Goal: Task Accomplishment & Management: Use online tool/utility

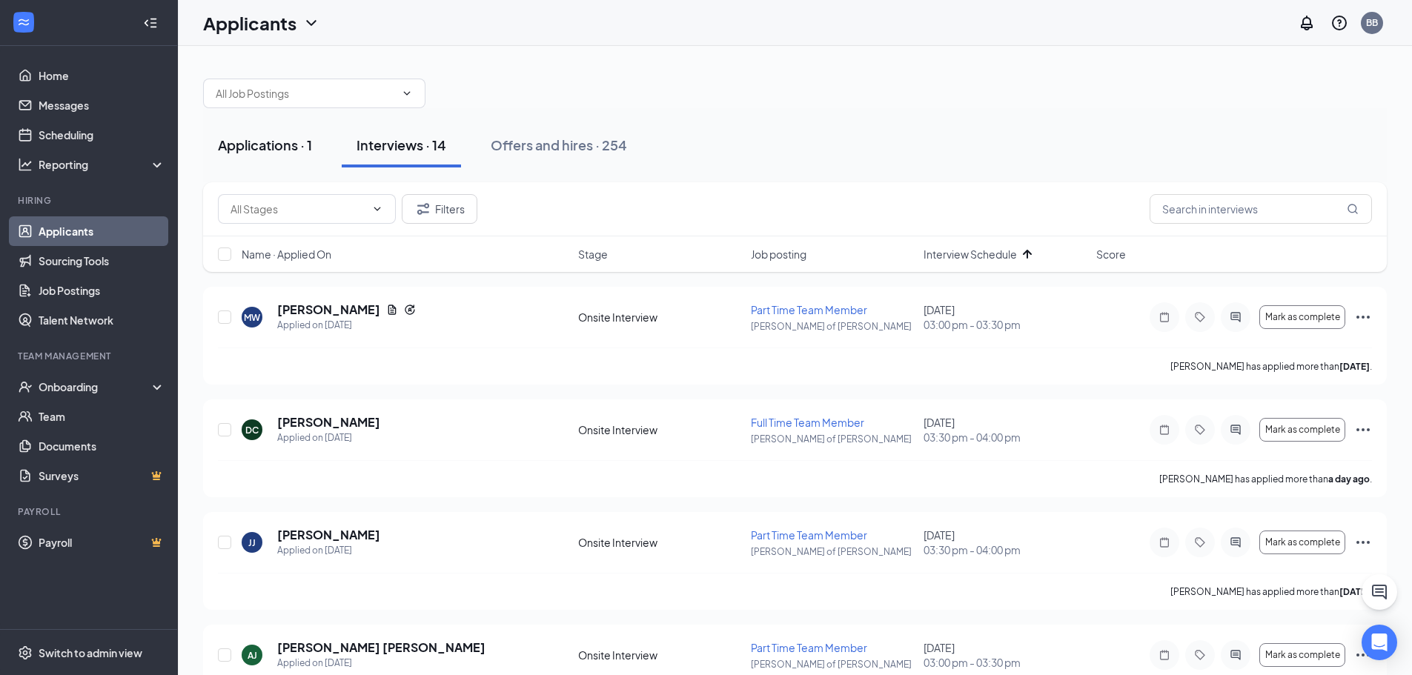
click at [242, 141] on div "Applications · 1" at bounding box center [265, 145] width 94 height 19
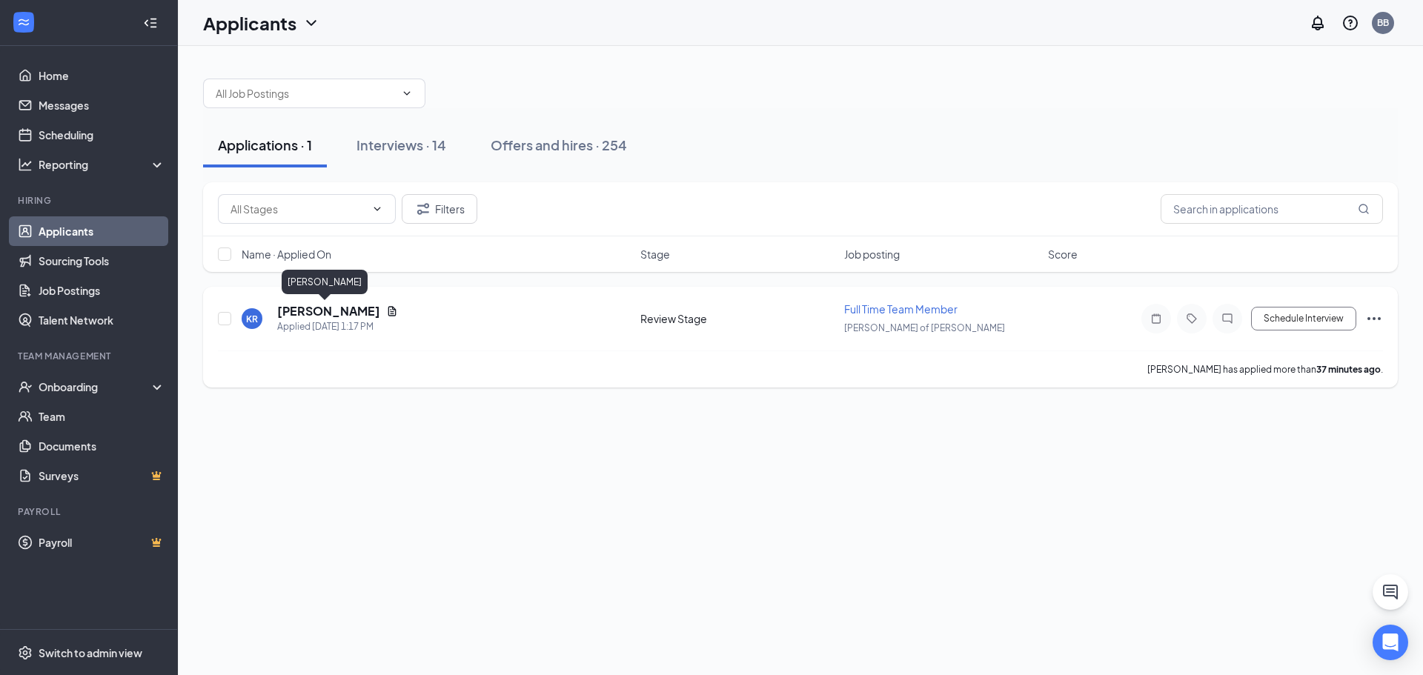
click at [322, 310] on h5 "[PERSON_NAME]" at bounding box center [328, 311] width 103 height 16
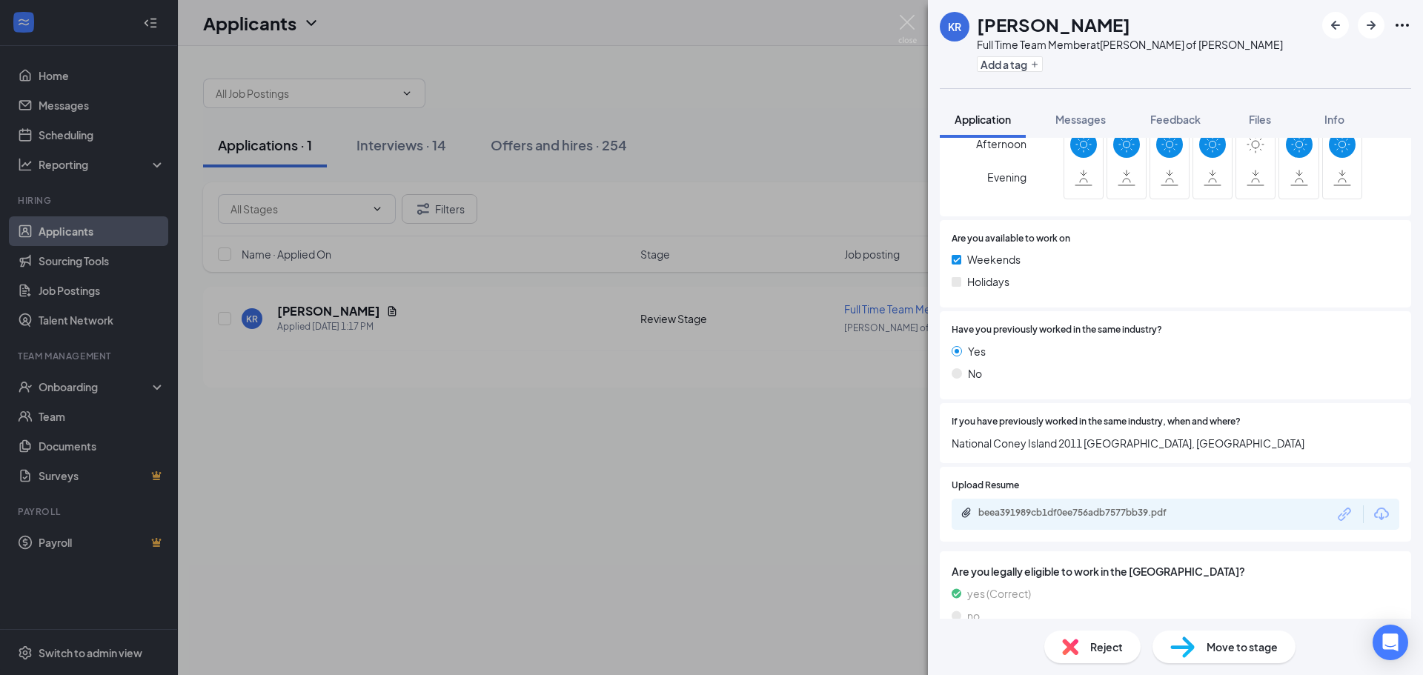
scroll to position [631, 0]
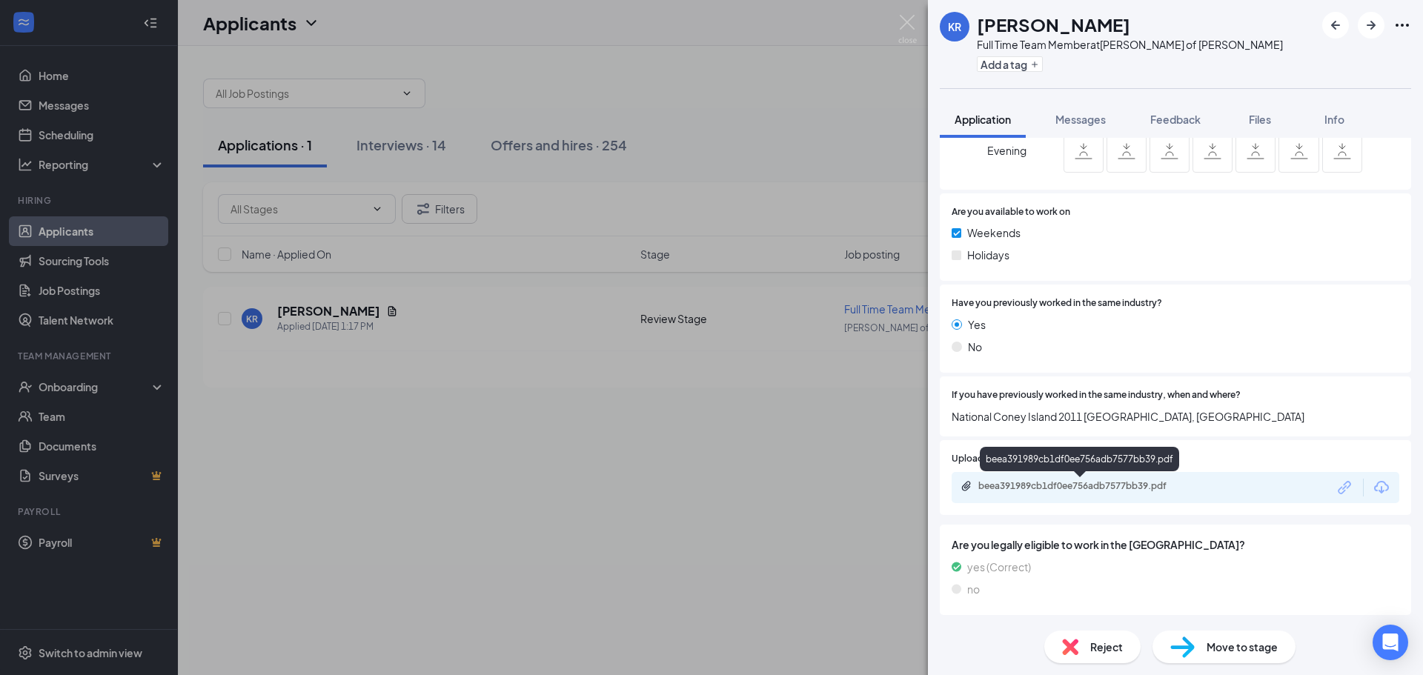
click at [1081, 485] on div "beea391989cb1df0ee756adb7577bb39.pdf" at bounding box center [1082, 486] width 208 height 12
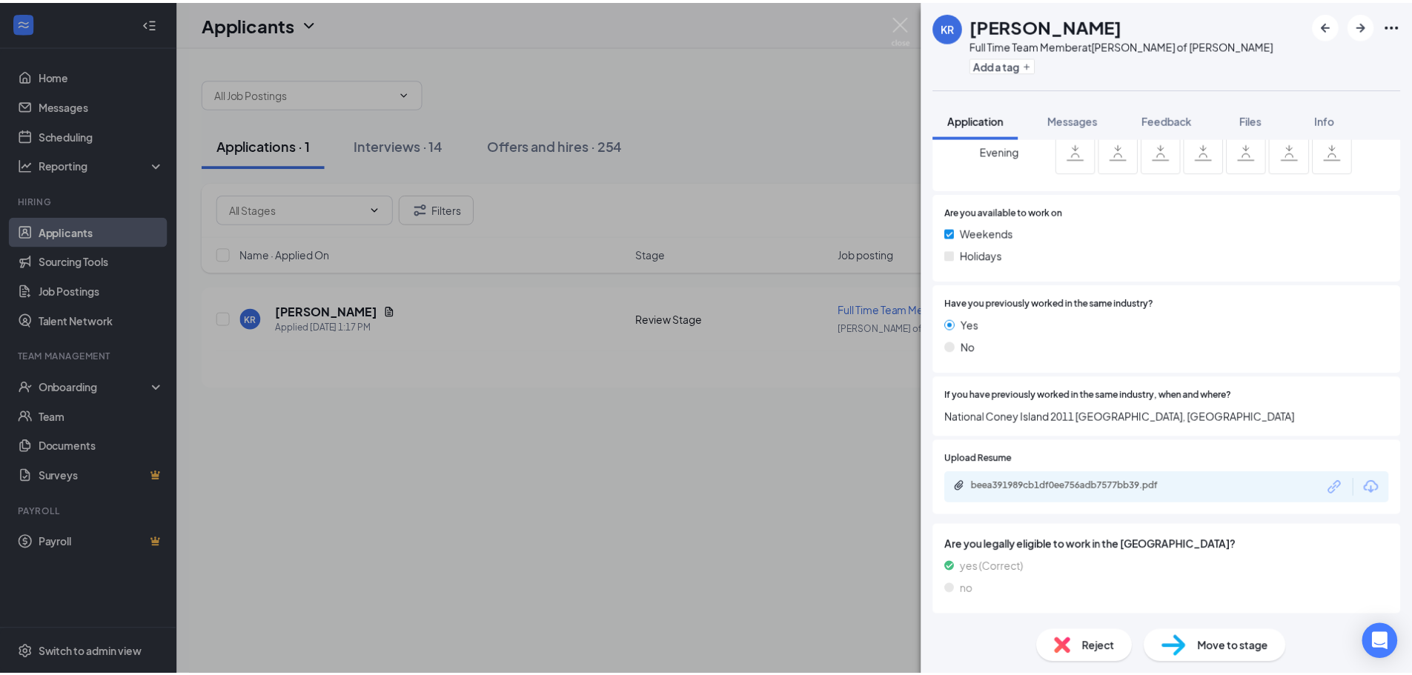
scroll to position [626, 0]
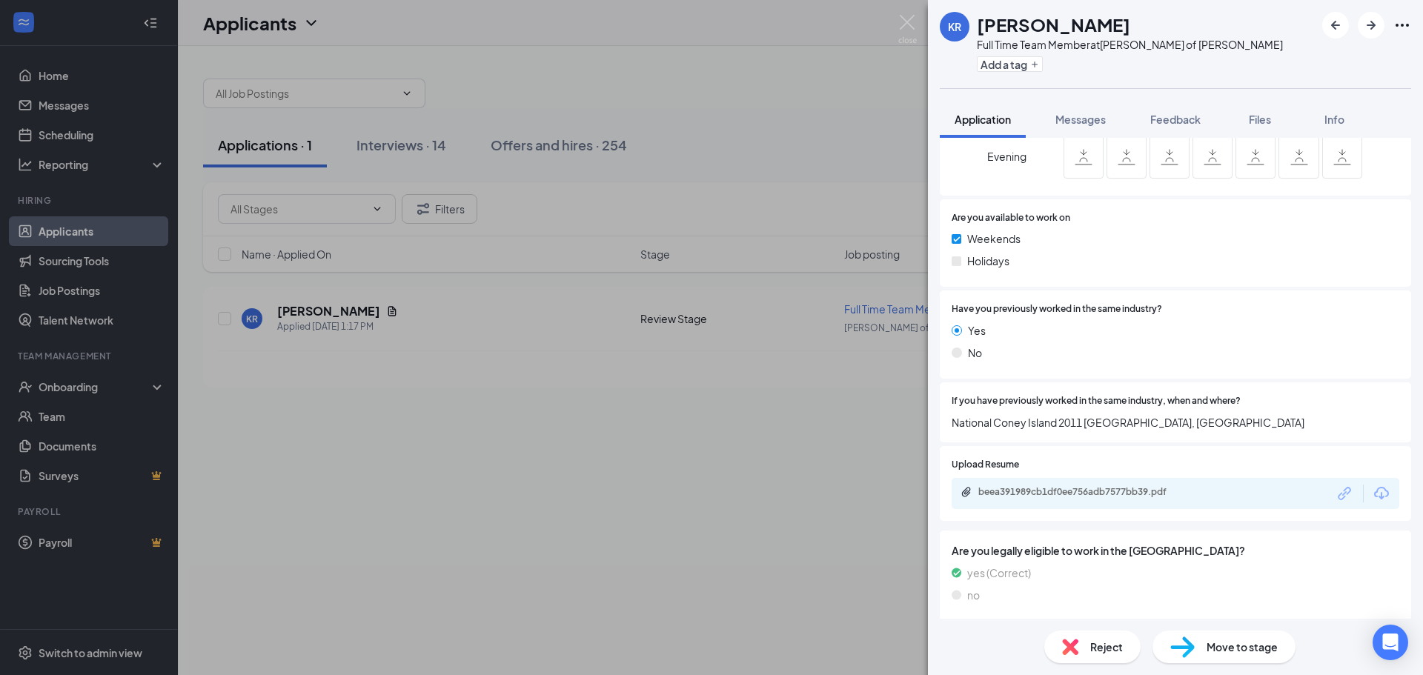
click at [1224, 668] on div "Reject Move to stage" at bounding box center [1175, 647] width 495 height 56
click at [1220, 649] on span "Move to stage" at bounding box center [1242, 647] width 71 height 16
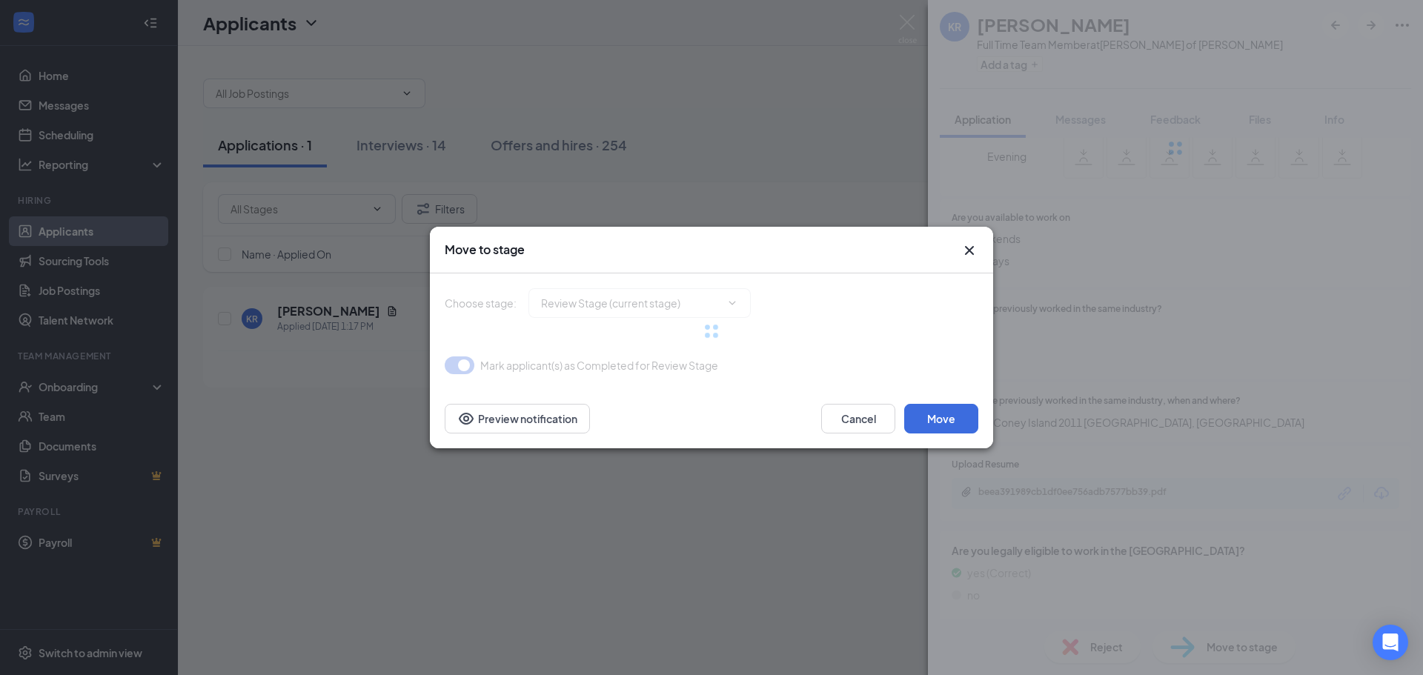
type input "Onsite Interview (next stage)"
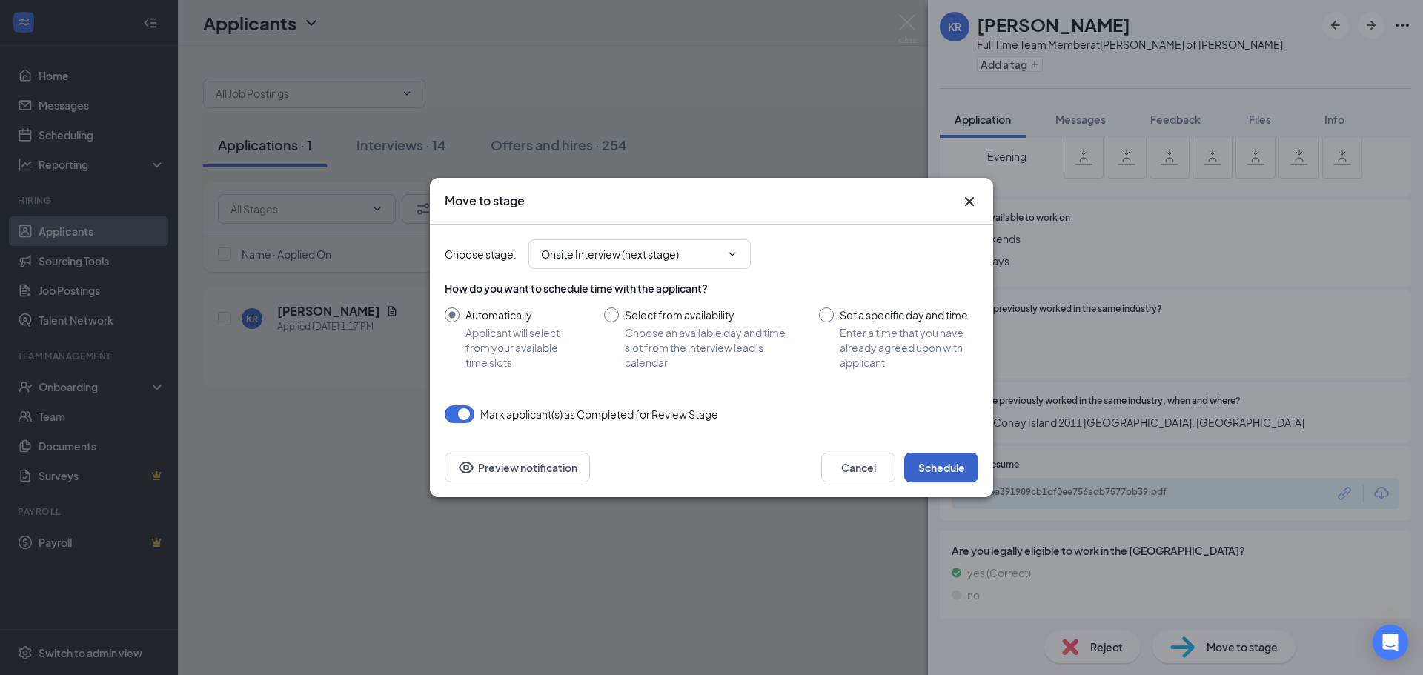
click at [949, 474] on button "Schedule" at bounding box center [941, 468] width 74 height 30
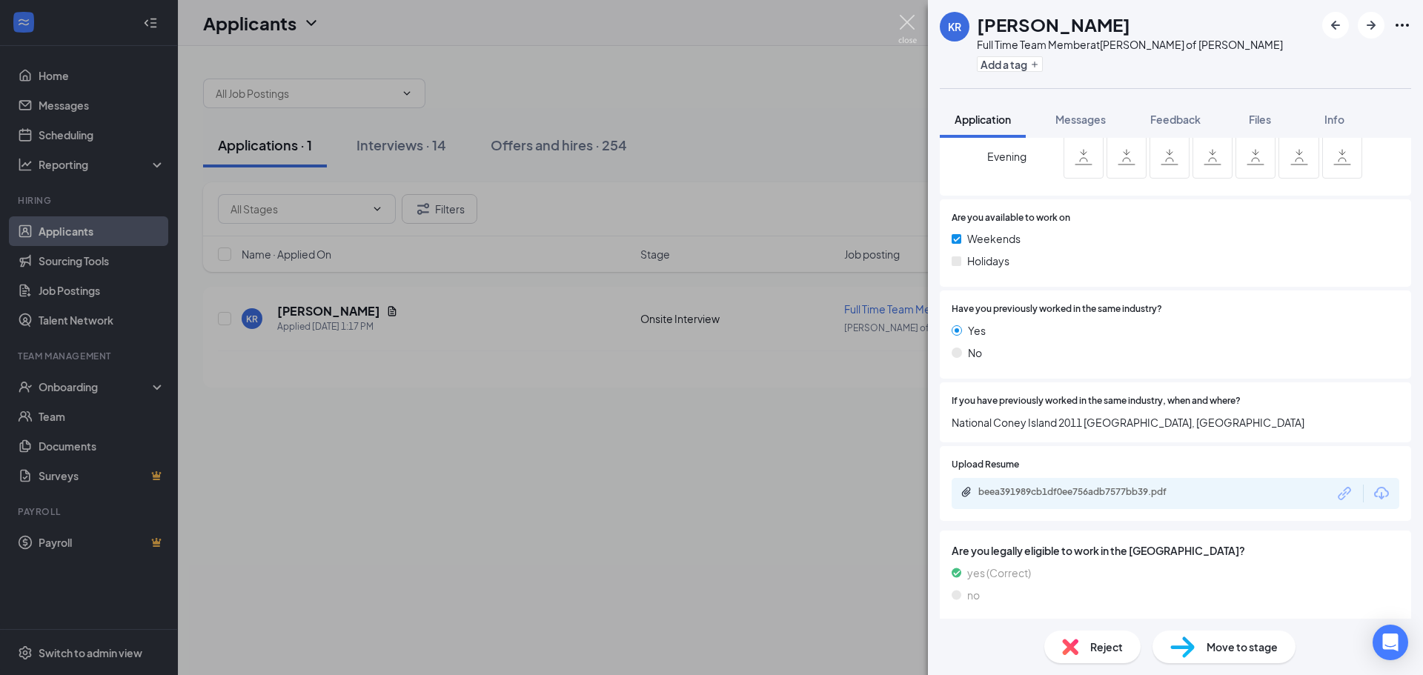
click at [912, 20] on img at bounding box center [907, 29] width 19 height 29
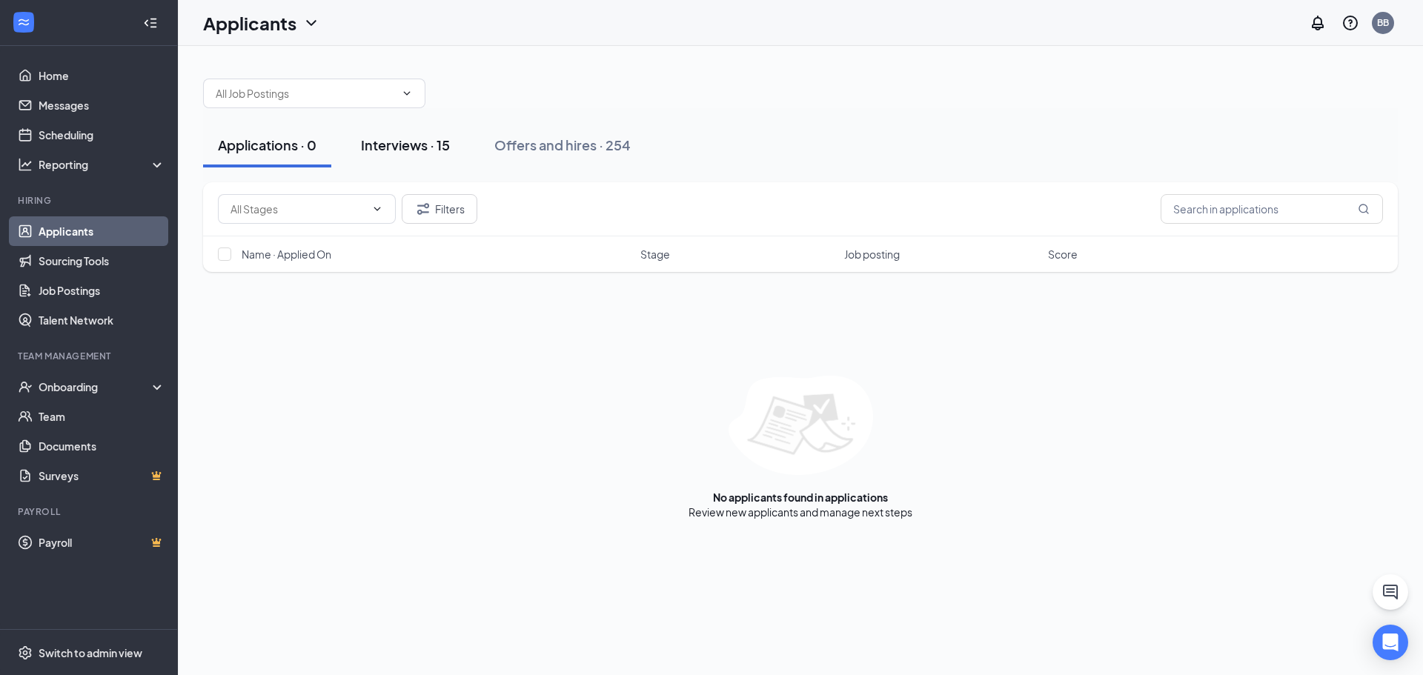
click at [421, 153] on div "Interviews · 15" at bounding box center [405, 145] width 89 height 19
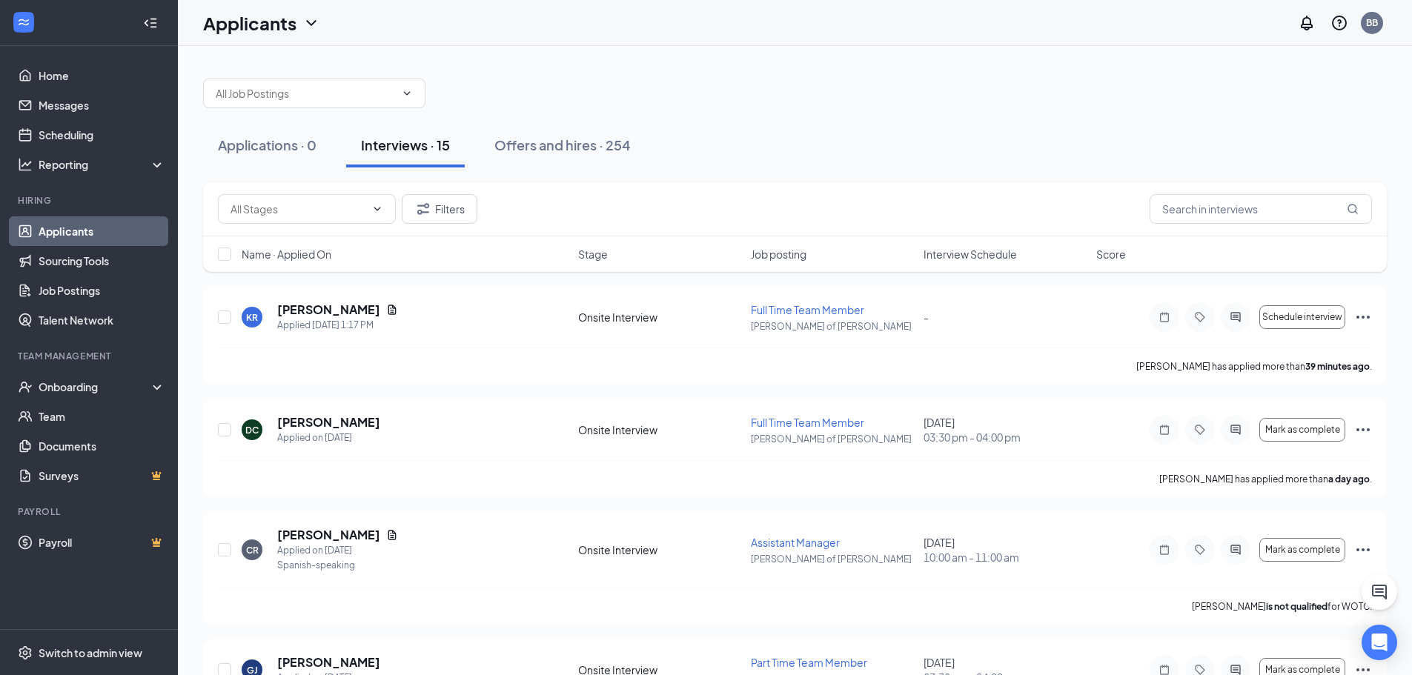
click at [929, 252] on span "Interview Schedule" at bounding box center [969, 254] width 93 height 15
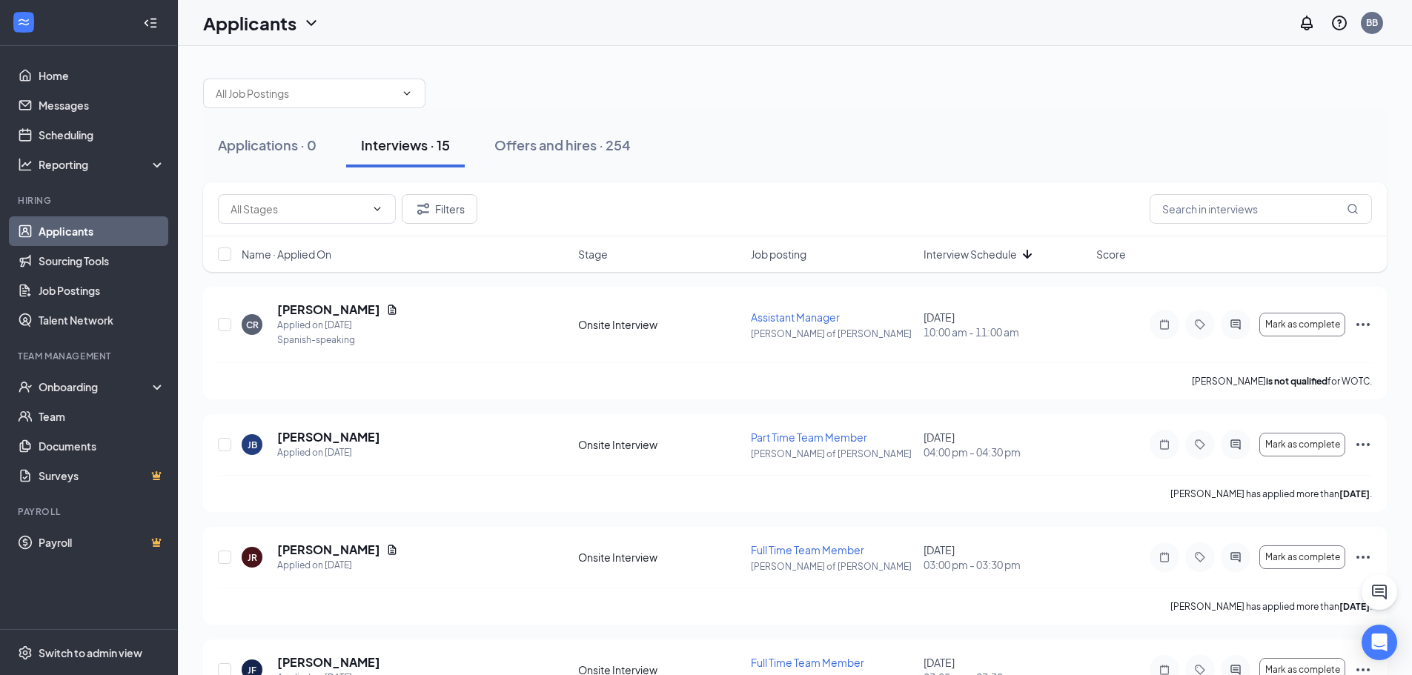
click at [938, 253] on span "Interview Schedule" at bounding box center [969, 254] width 93 height 15
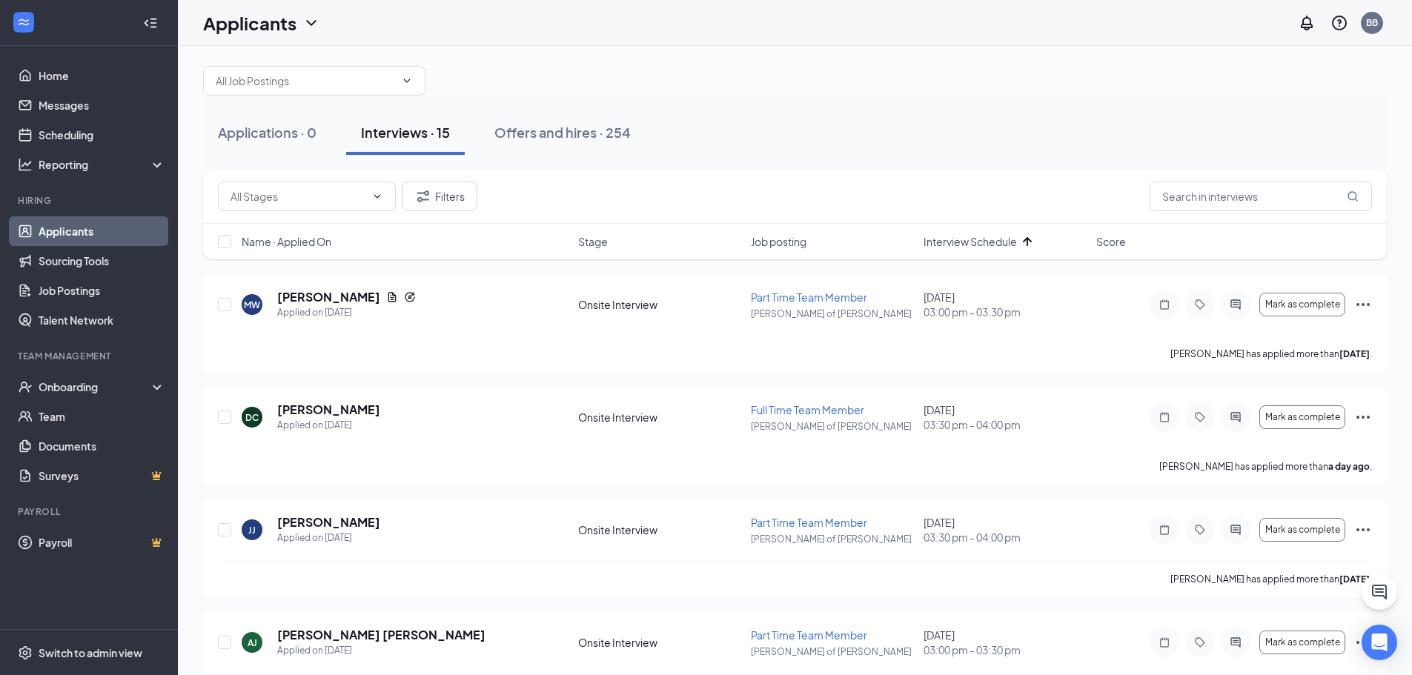
scroll to position [18, 0]
